Goal: Use online tool/utility: Utilize a website feature to perform a specific function

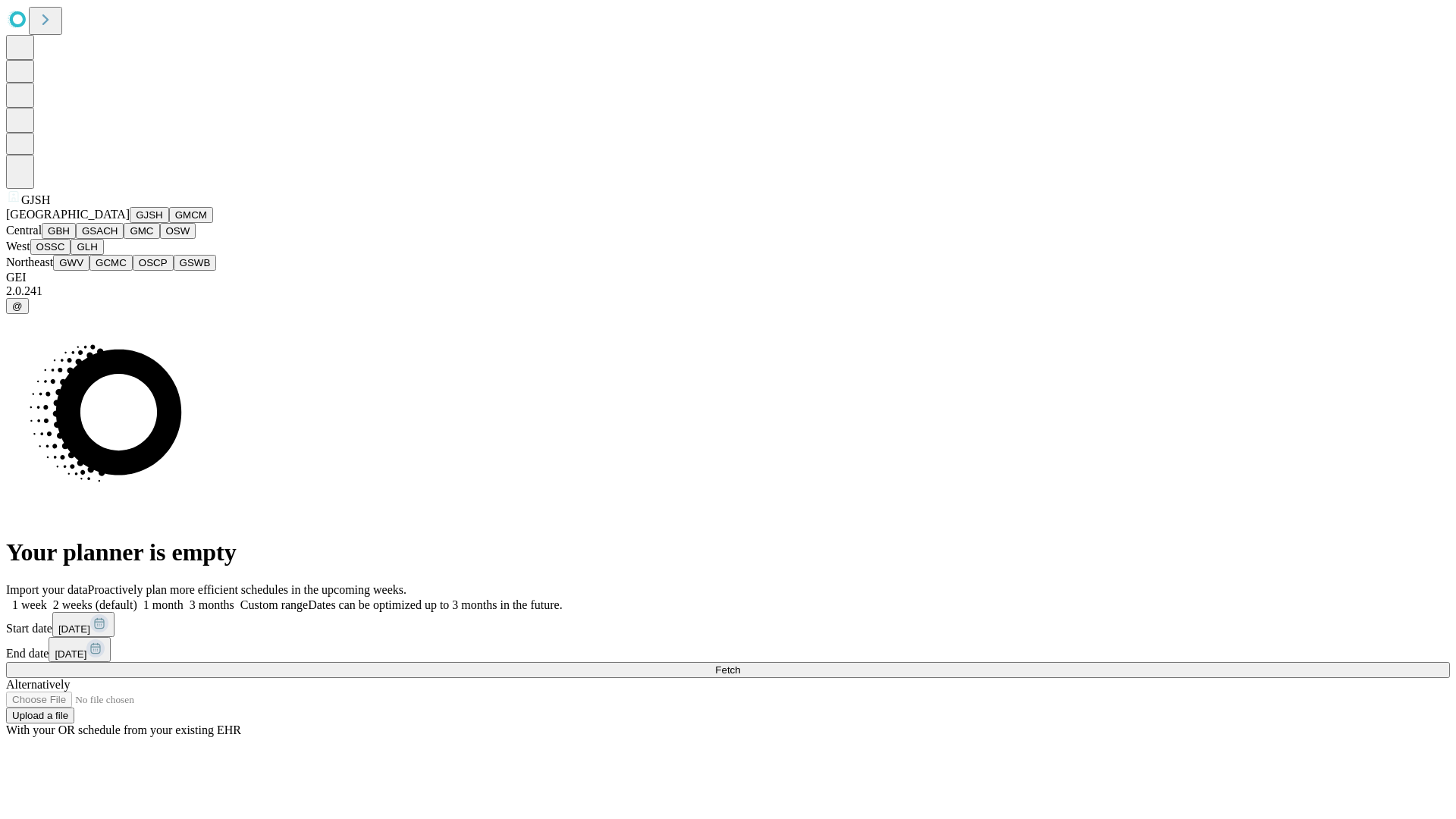
click at [130, 223] on button "GJSH" at bounding box center [149, 215] width 40 height 16
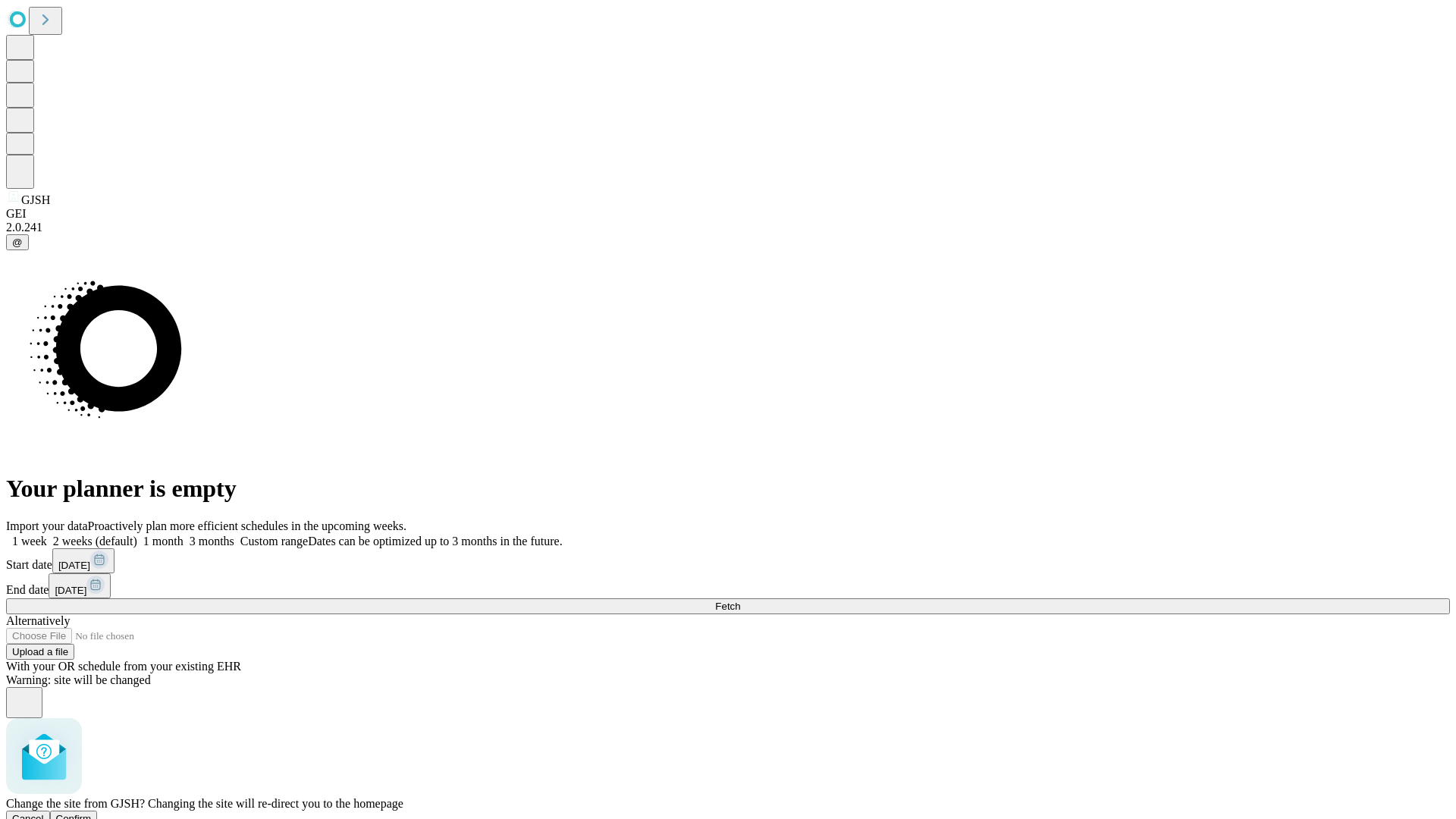
click at [92, 813] on span "Confirm" at bounding box center [74, 819] width 36 height 11
click at [137, 534] on label "2 weeks (default)" at bounding box center [92, 541] width 90 height 13
click at [740, 601] on span "Fetch" at bounding box center [727, 606] width 25 height 11
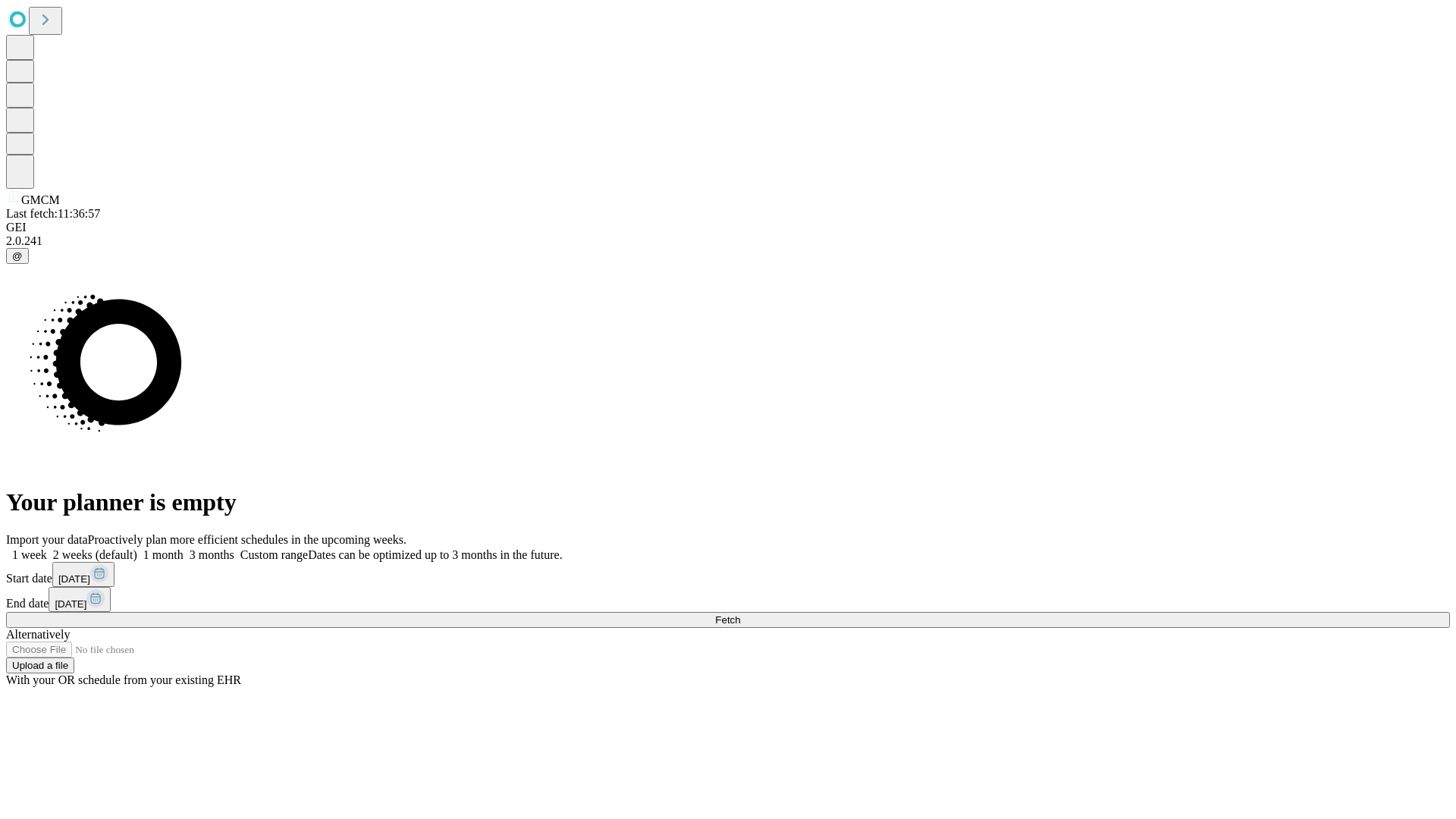
click at [137, 548] on label "2 weeks (default)" at bounding box center [92, 555] width 90 height 13
click at [740, 614] on span "Fetch" at bounding box center [727, 620] width 25 height 11
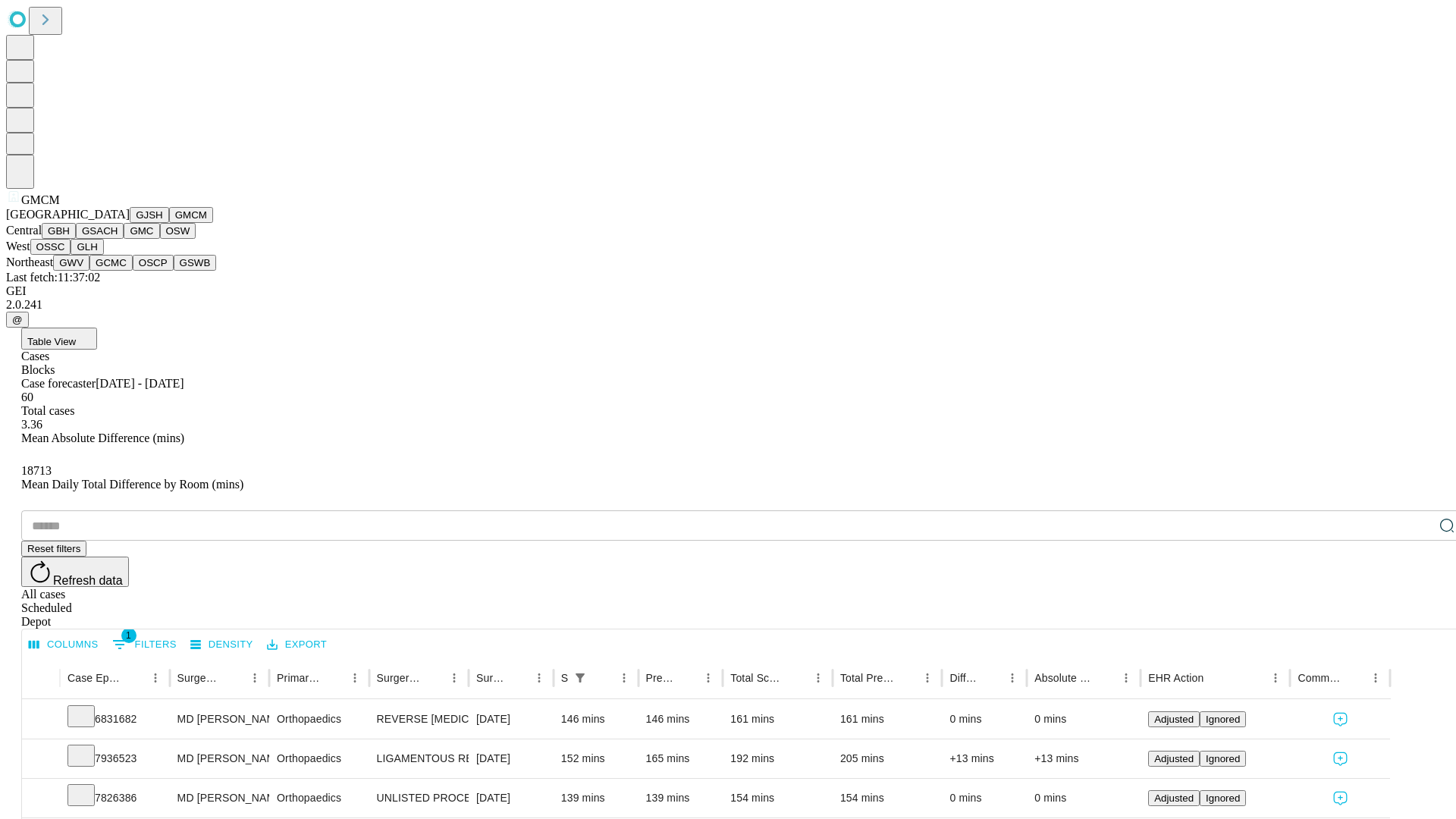
click at [76, 239] on button "GBH" at bounding box center [58, 230] width 34 height 16
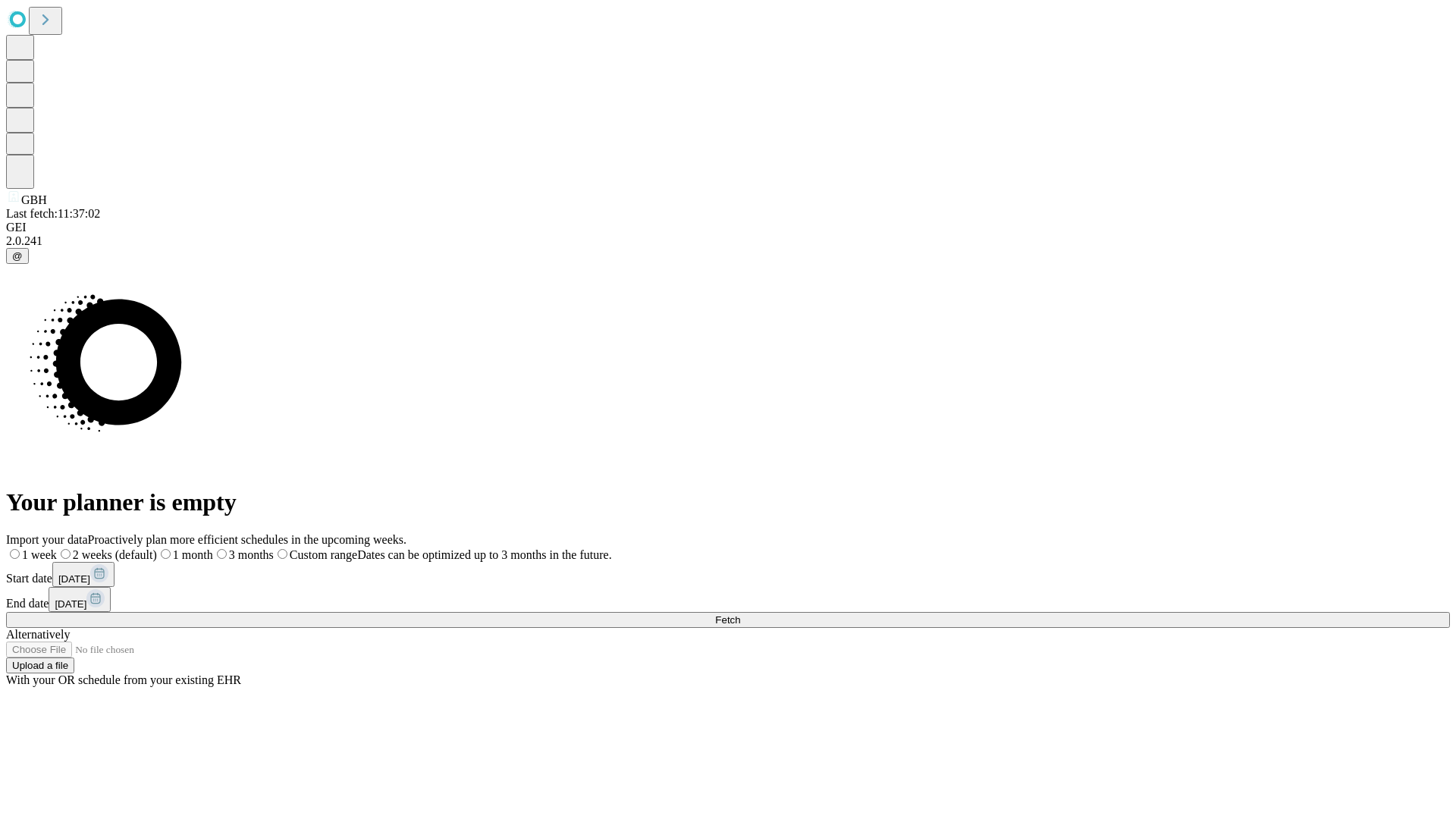
click at [740, 614] on span "Fetch" at bounding box center [727, 620] width 25 height 11
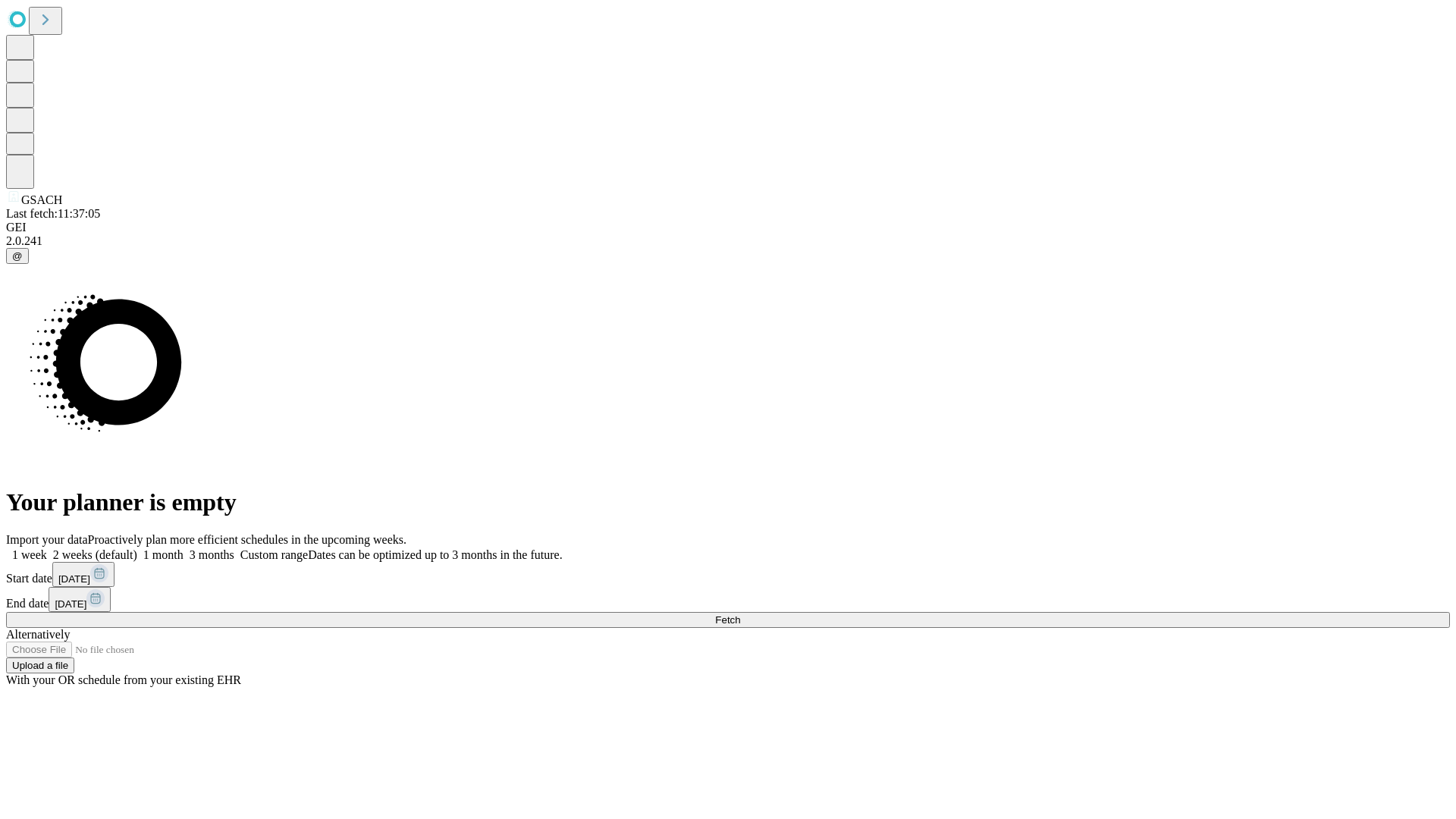
click at [137, 548] on label "2 weeks (default)" at bounding box center [92, 555] width 90 height 13
click at [740, 614] on span "Fetch" at bounding box center [727, 620] width 25 height 11
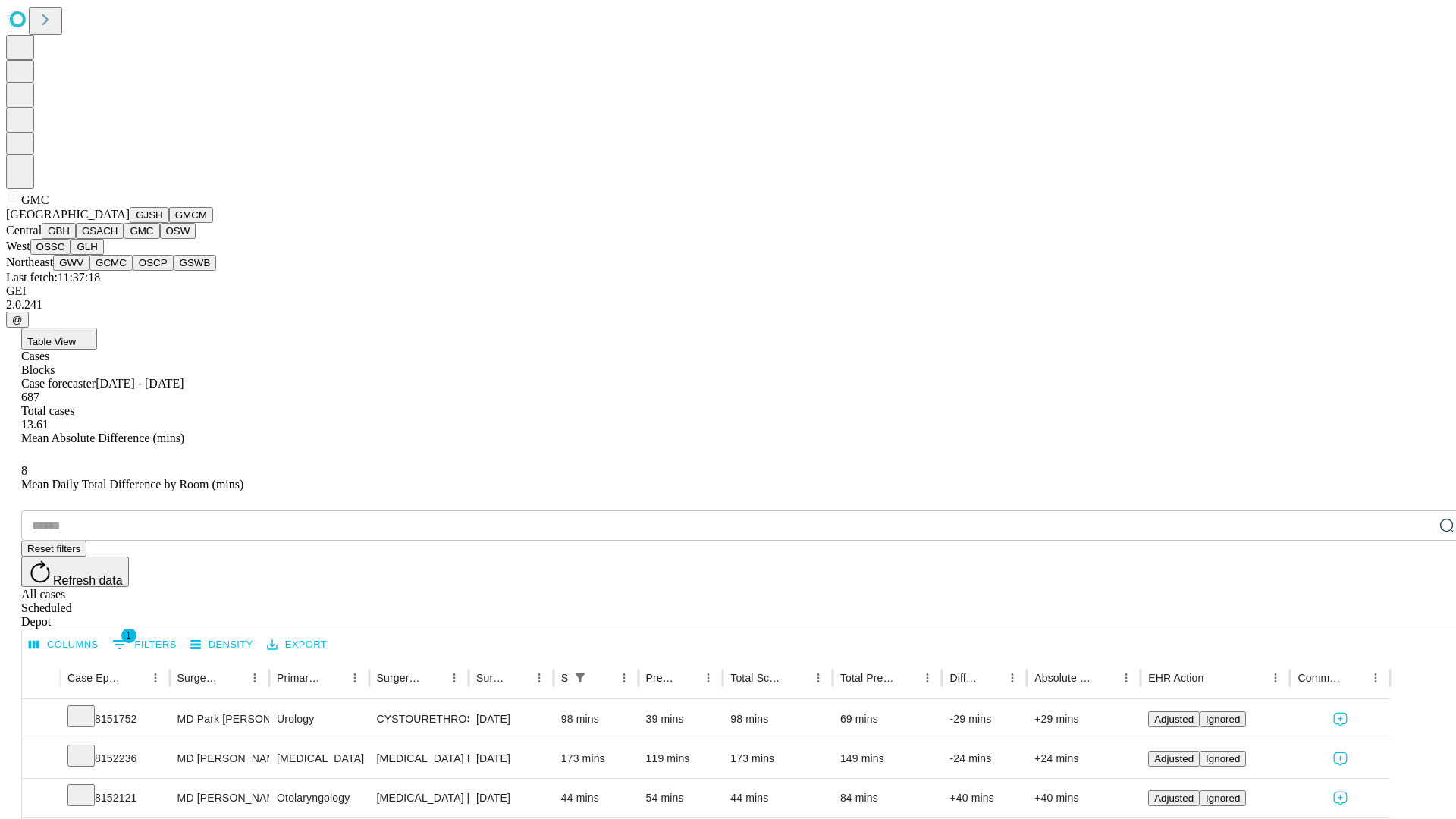
click at [160, 239] on button "OSW" at bounding box center [179, 230] width 37 height 16
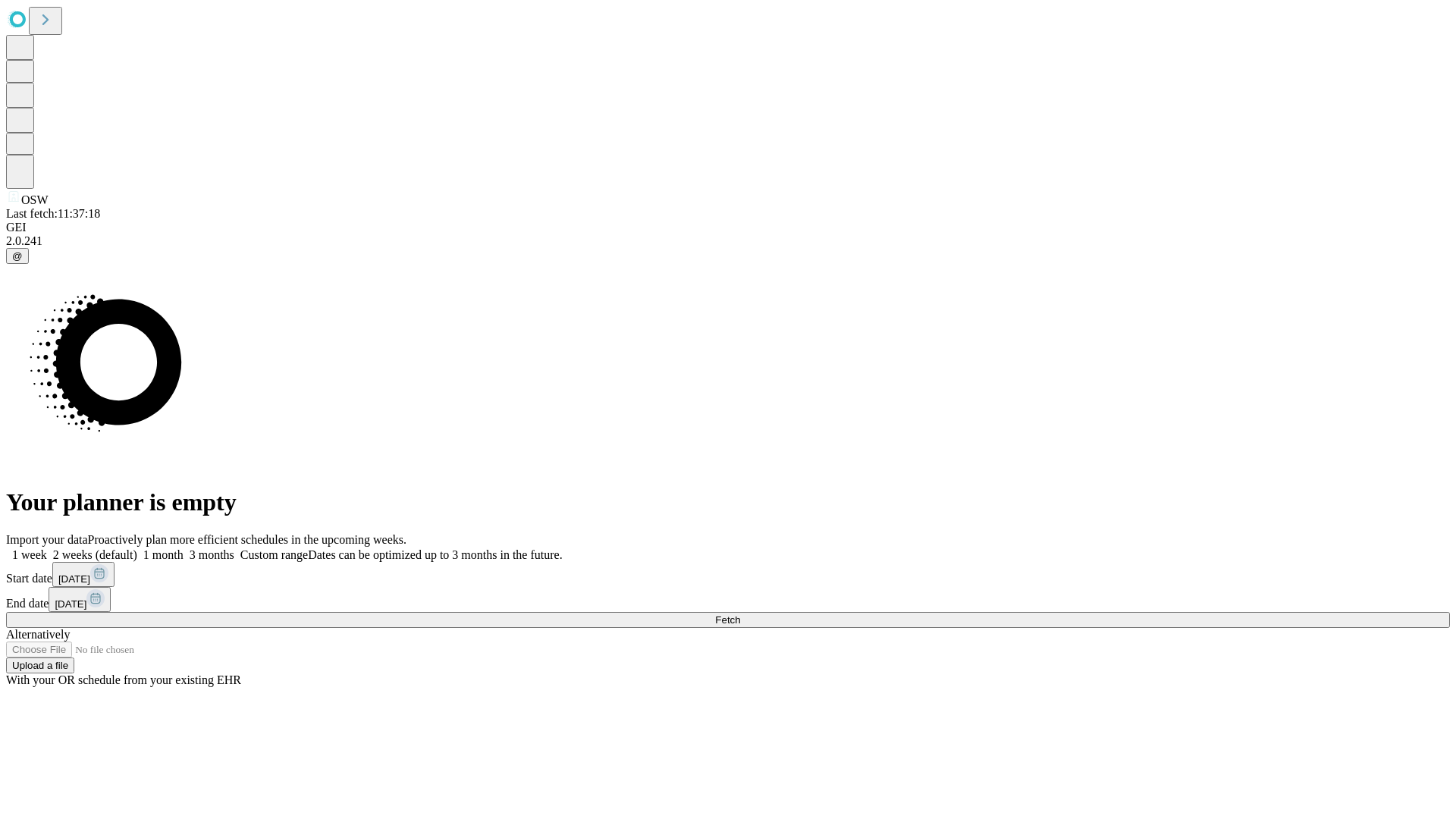
click at [137, 548] on label "2 weeks (default)" at bounding box center [92, 555] width 90 height 13
click at [740, 614] on span "Fetch" at bounding box center [727, 620] width 25 height 11
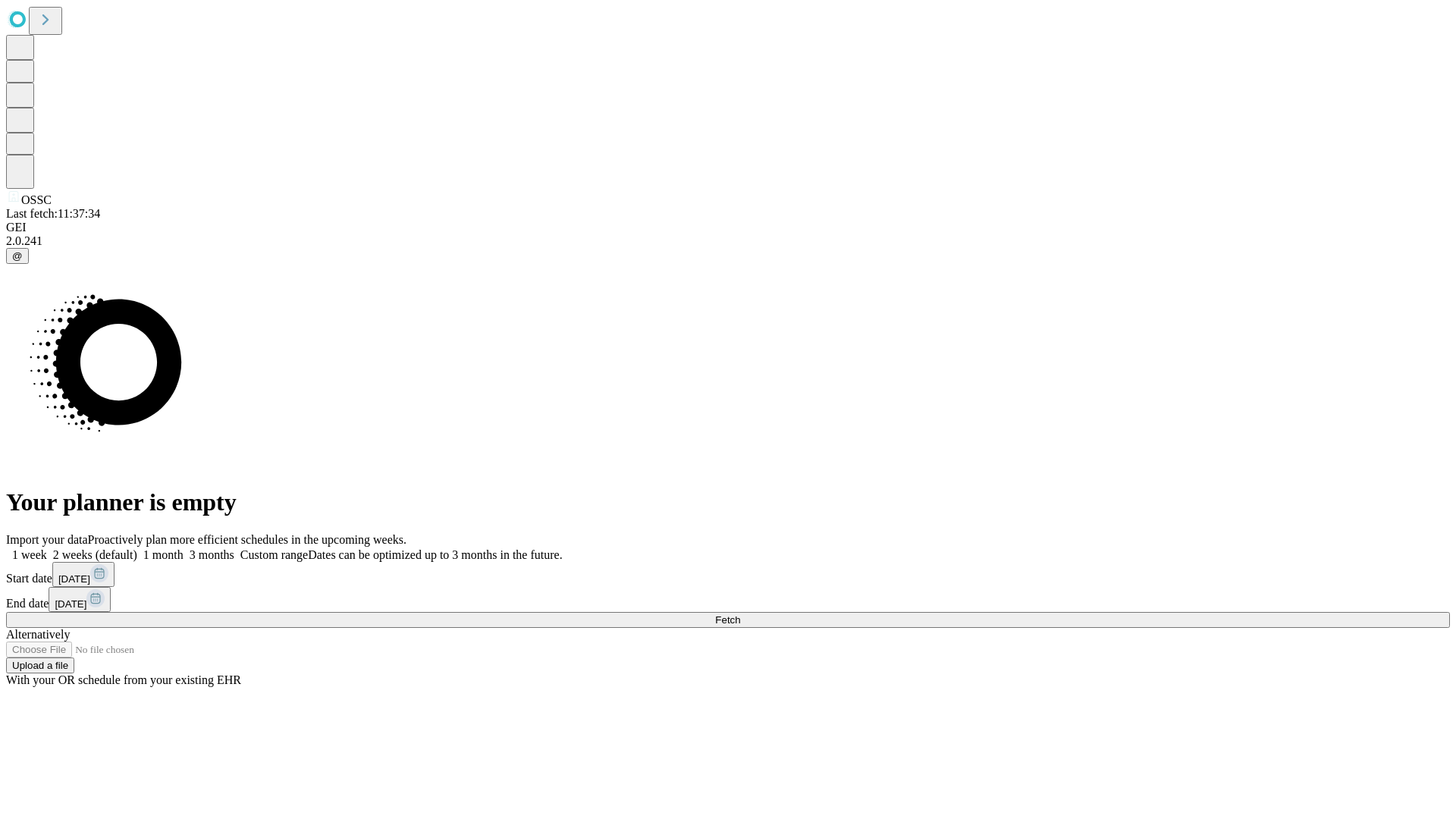
click at [137, 548] on label "2 weeks (default)" at bounding box center [92, 555] width 90 height 13
click at [740, 614] on span "Fetch" at bounding box center [727, 620] width 25 height 11
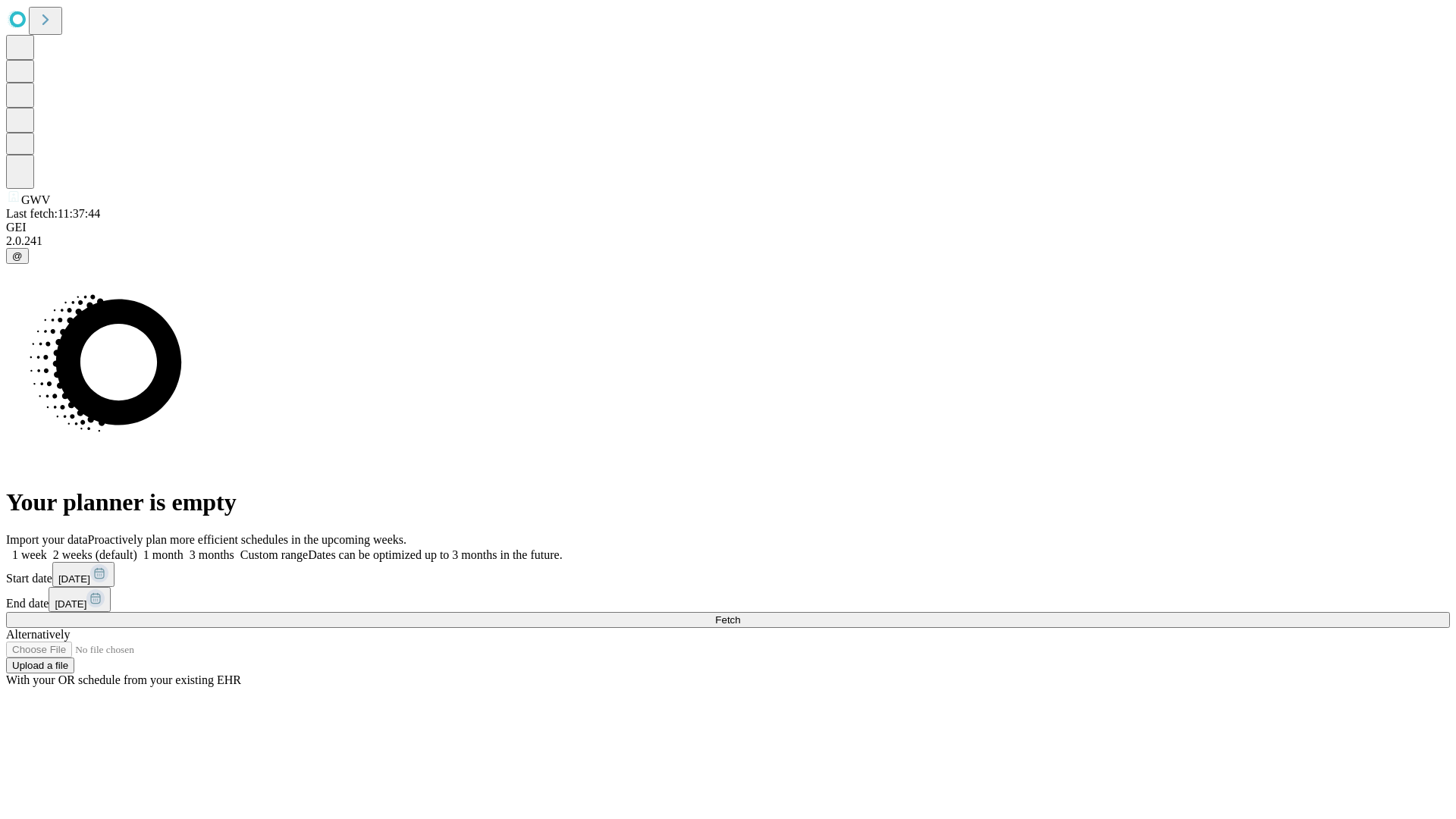
click at [137, 548] on label "2 weeks (default)" at bounding box center [92, 555] width 90 height 13
click at [740, 614] on span "Fetch" at bounding box center [727, 620] width 25 height 11
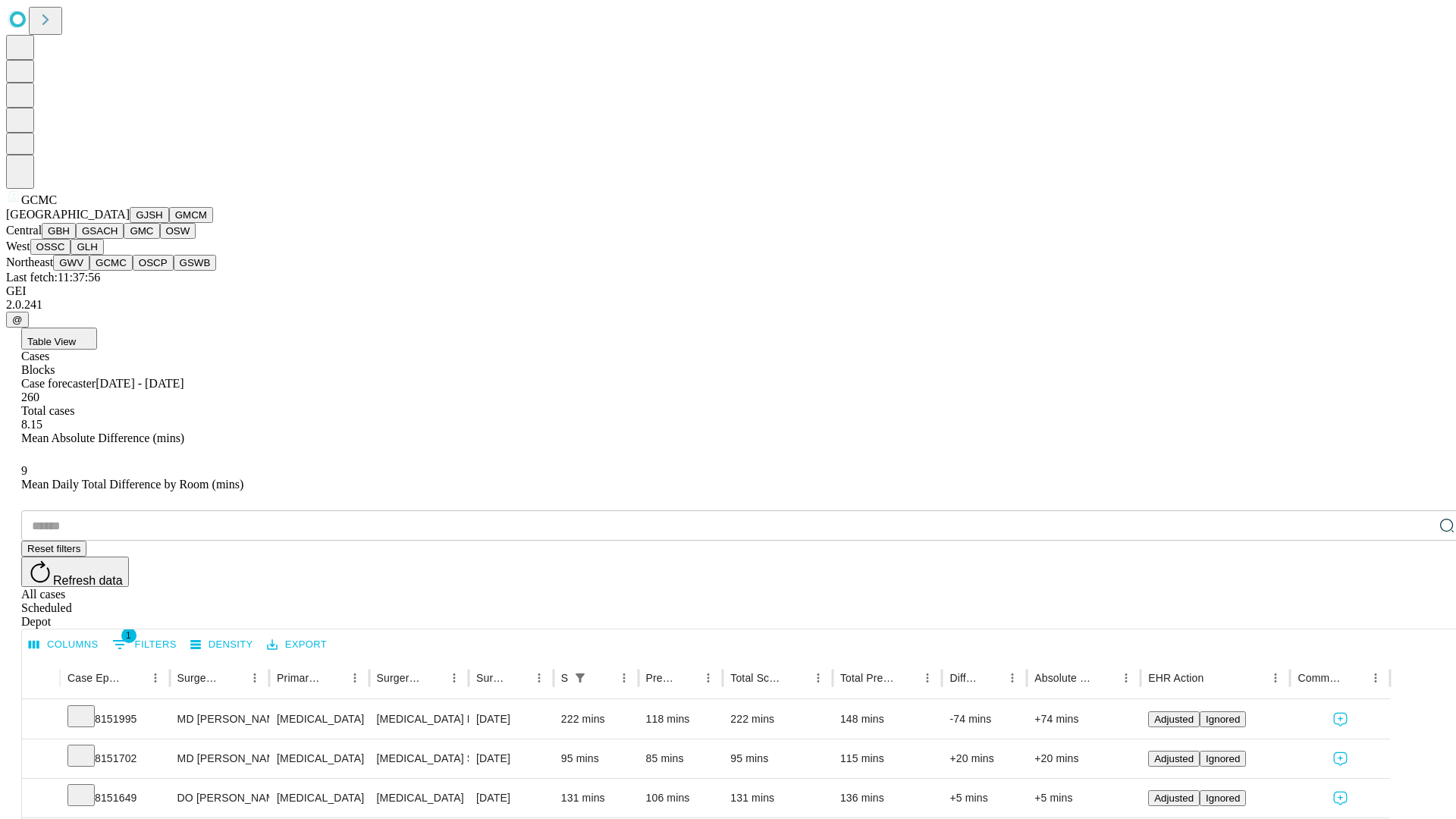
click at [133, 271] on button "OSCP" at bounding box center [153, 263] width 41 height 16
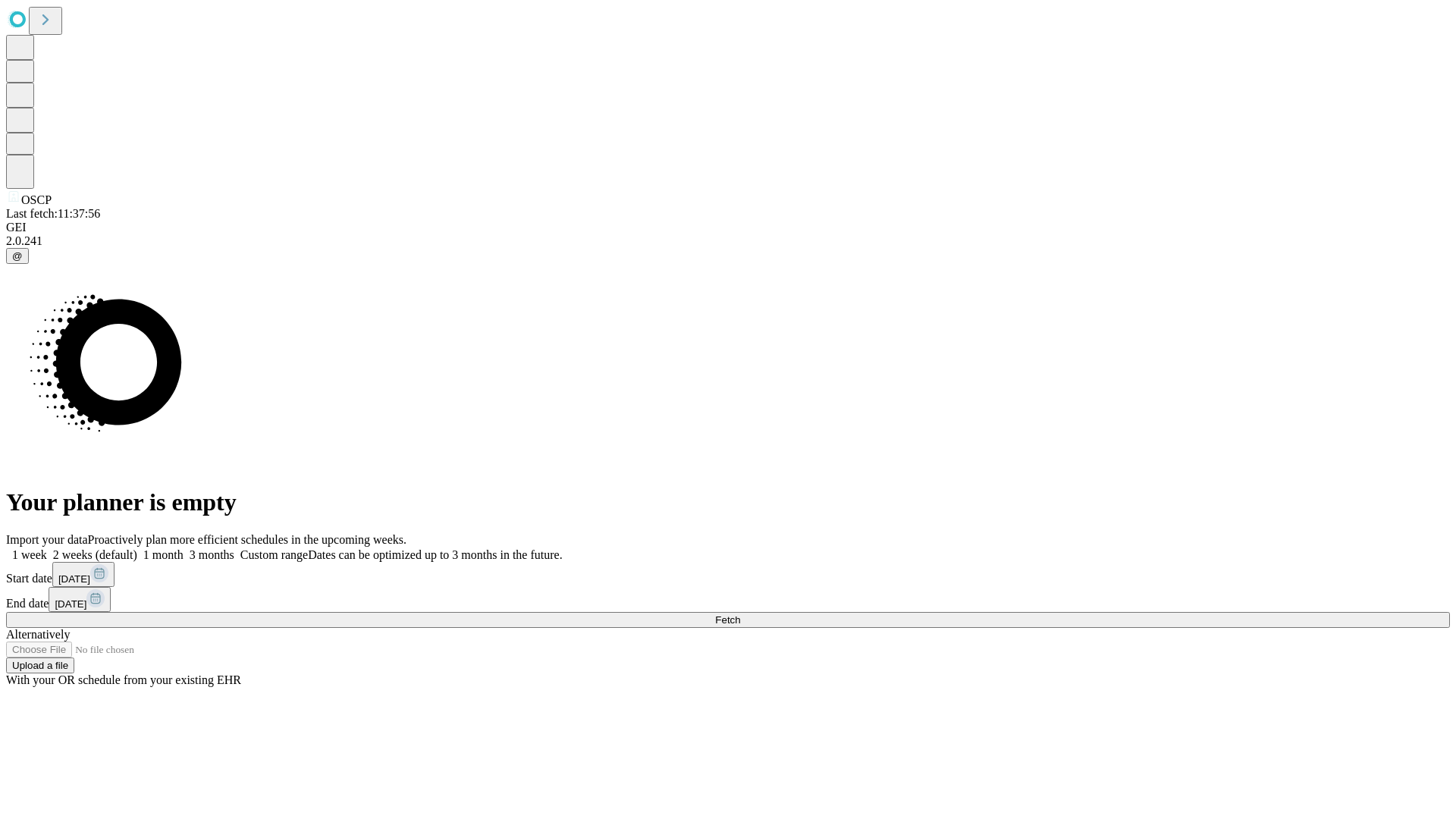
click at [137, 548] on label "2 weeks (default)" at bounding box center [92, 555] width 90 height 13
click at [740, 614] on span "Fetch" at bounding box center [727, 620] width 25 height 11
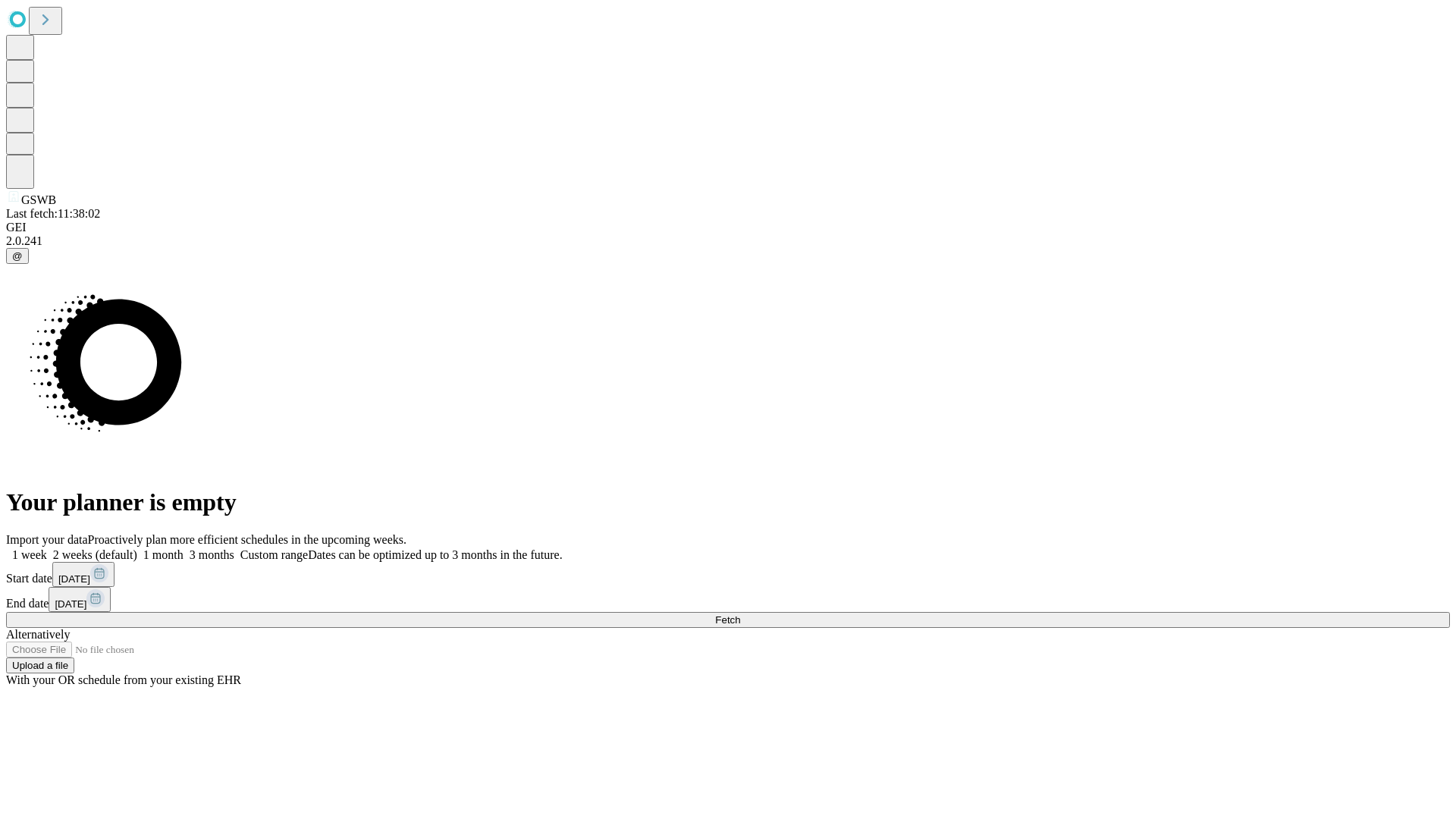
click at [137, 548] on label "2 weeks (default)" at bounding box center [92, 555] width 90 height 13
click at [740, 614] on span "Fetch" at bounding box center [727, 620] width 25 height 11
